Goal: Check status: Check status

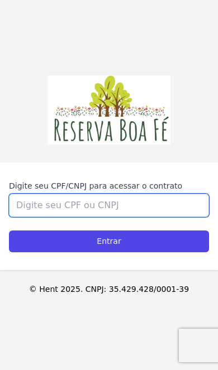
click at [59, 217] on input "Digite seu CPF/CNPJ para acessar o contrato" at bounding box center [109, 205] width 200 height 23
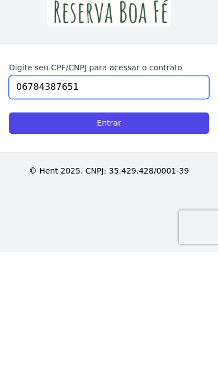
type input "06784387651"
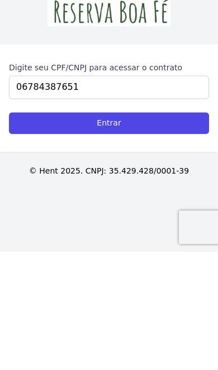
click at [115, 231] on input "Entrar" at bounding box center [109, 242] width 200 height 22
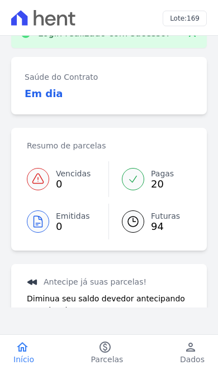
scroll to position [25, 0]
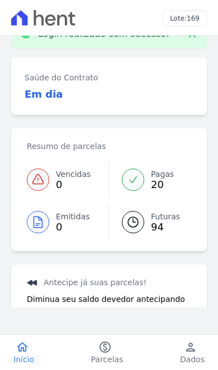
click at [156, 177] on span "Pagas" at bounding box center [162, 175] width 23 height 12
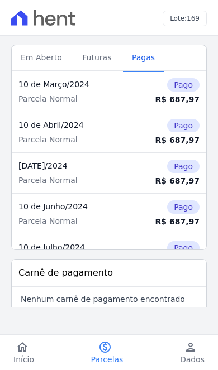
click at [162, 223] on div "R$ 687,97" at bounding box center [171, 221] width 58 height 11
click at [99, 46] on span "Futuras" at bounding box center [96, 57] width 42 height 22
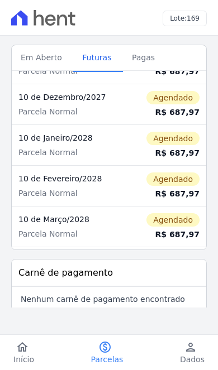
click at [40, 60] on span "Em Aberto" at bounding box center [41, 57] width 55 height 22
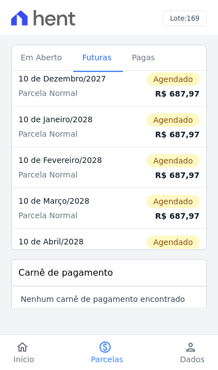
scroll to position [1030, 0]
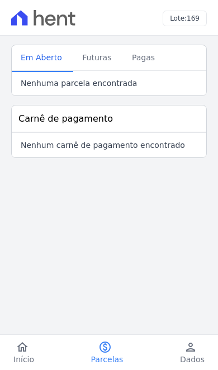
click at [33, 56] on span "Em Aberto" at bounding box center [41, 57] width 55 height 22
click at [149, 59] on span "Pagas" at bounding box center [143, 57] width 36 height 22
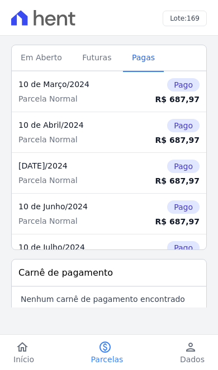
click at [46, 61] on span "Em Aberto" at bounding box center [41, 57] width 55 height 22
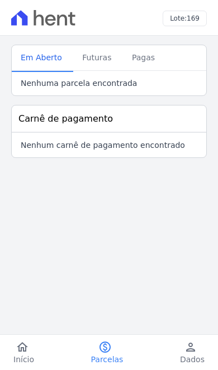
click at [19, 358] on span "Início" at bounding box center [23, 359] width 21 height 11
